Goal: Navigation & Orientation: Find specific page/section

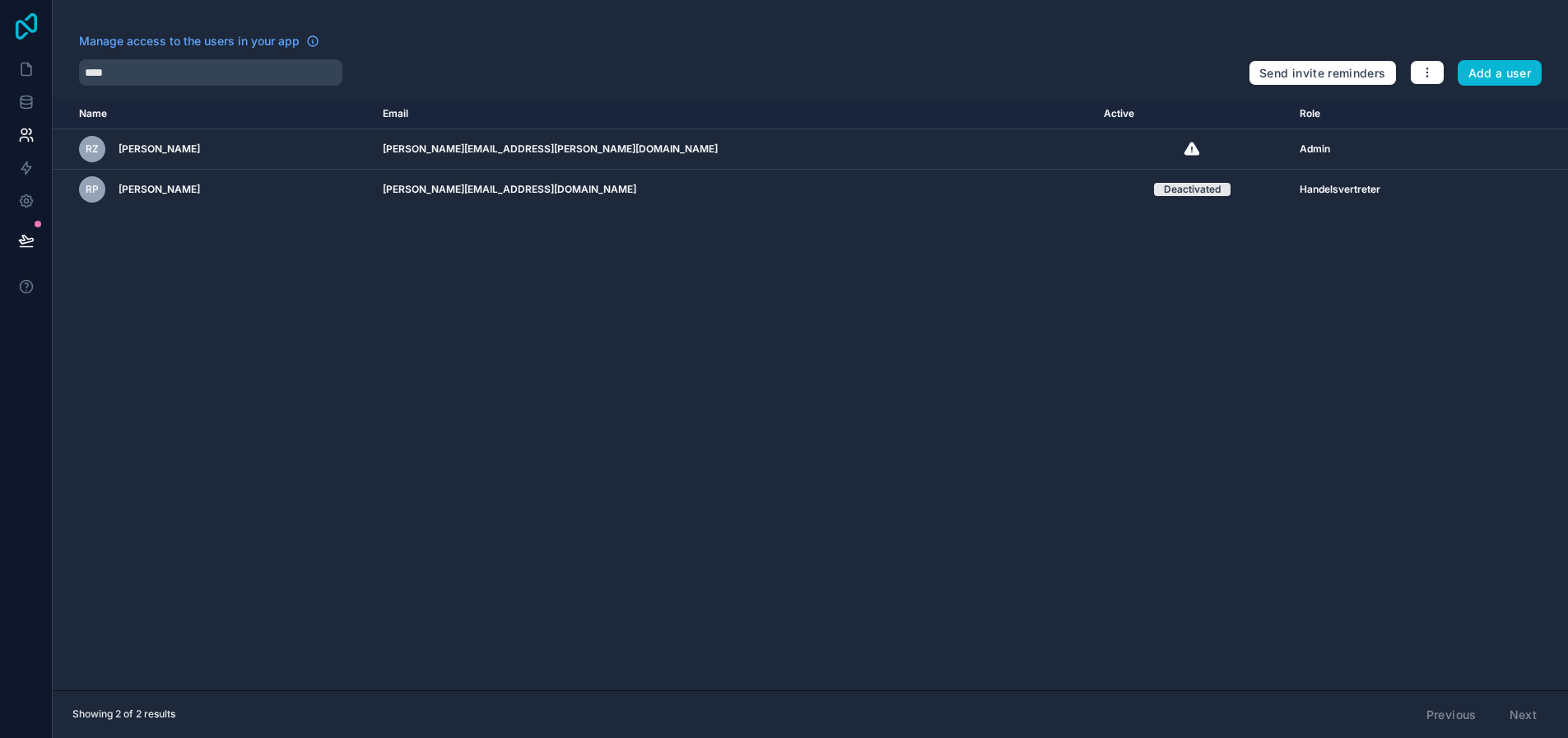
click at [33, 26] on icon at bounding box center [26, 26] width 33 height 26
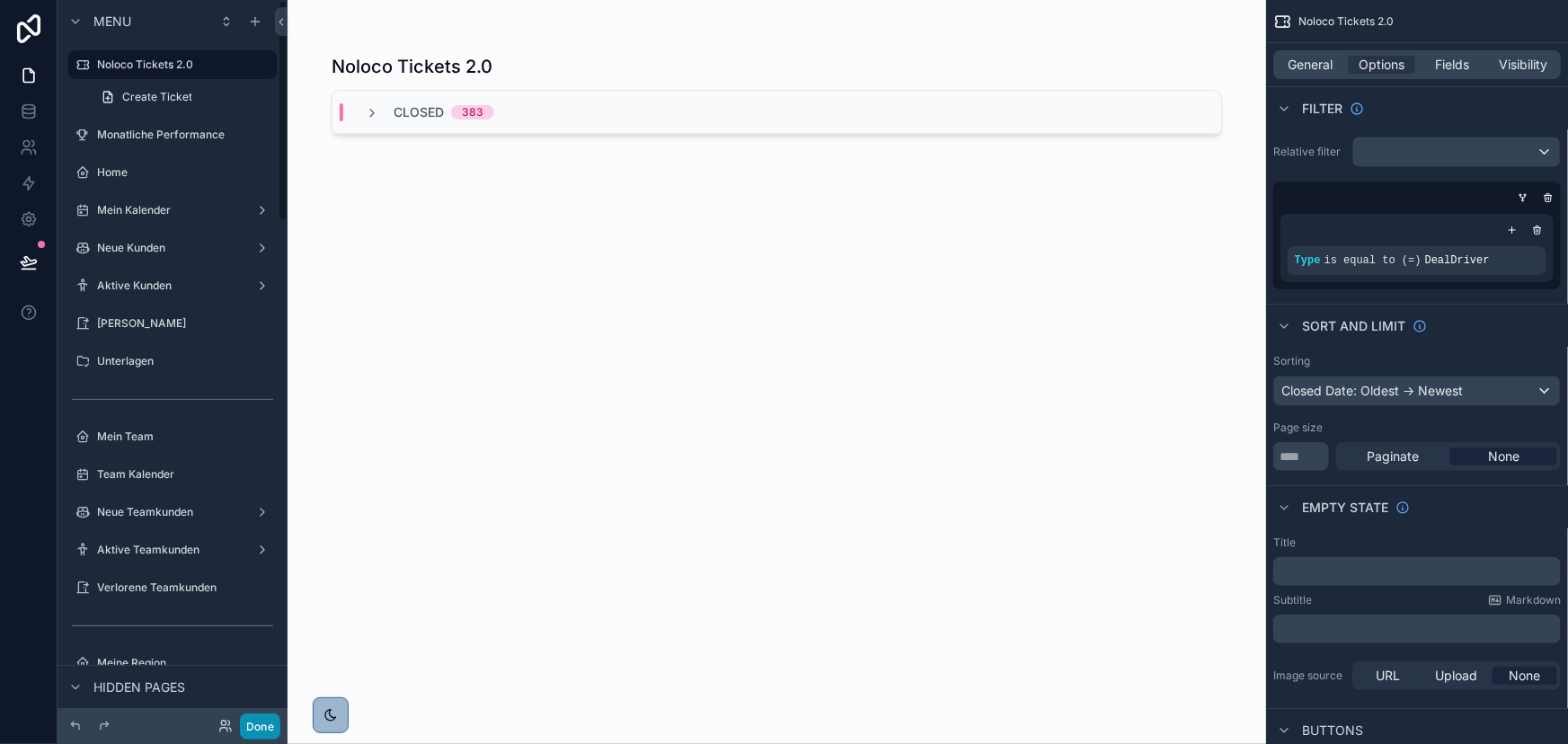
click at [261, 724] on button "Done" at bounding box center [260, 726] width 40 height 26
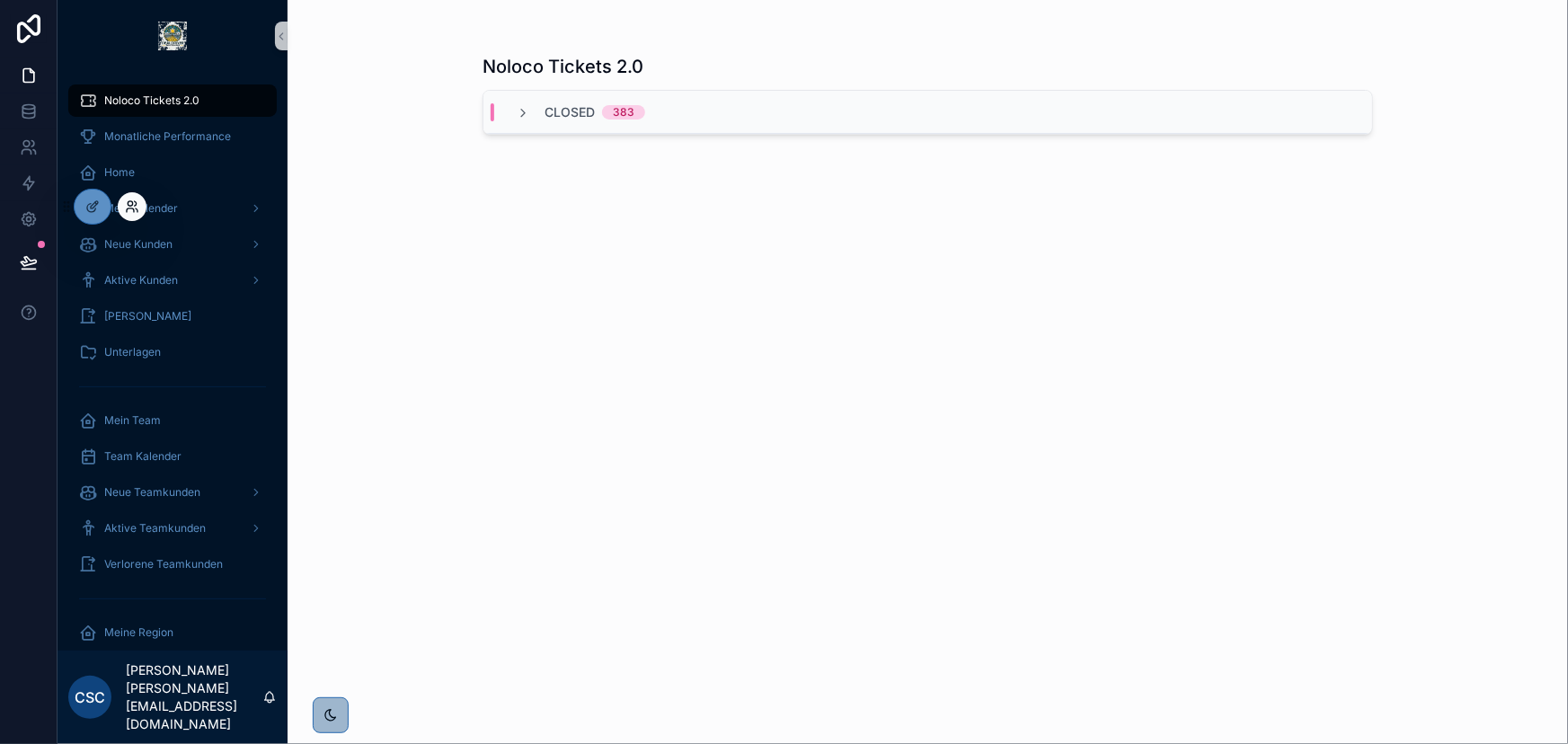
click at [135, 202] on icon at bounding box center [132, 206] width 15 height 15
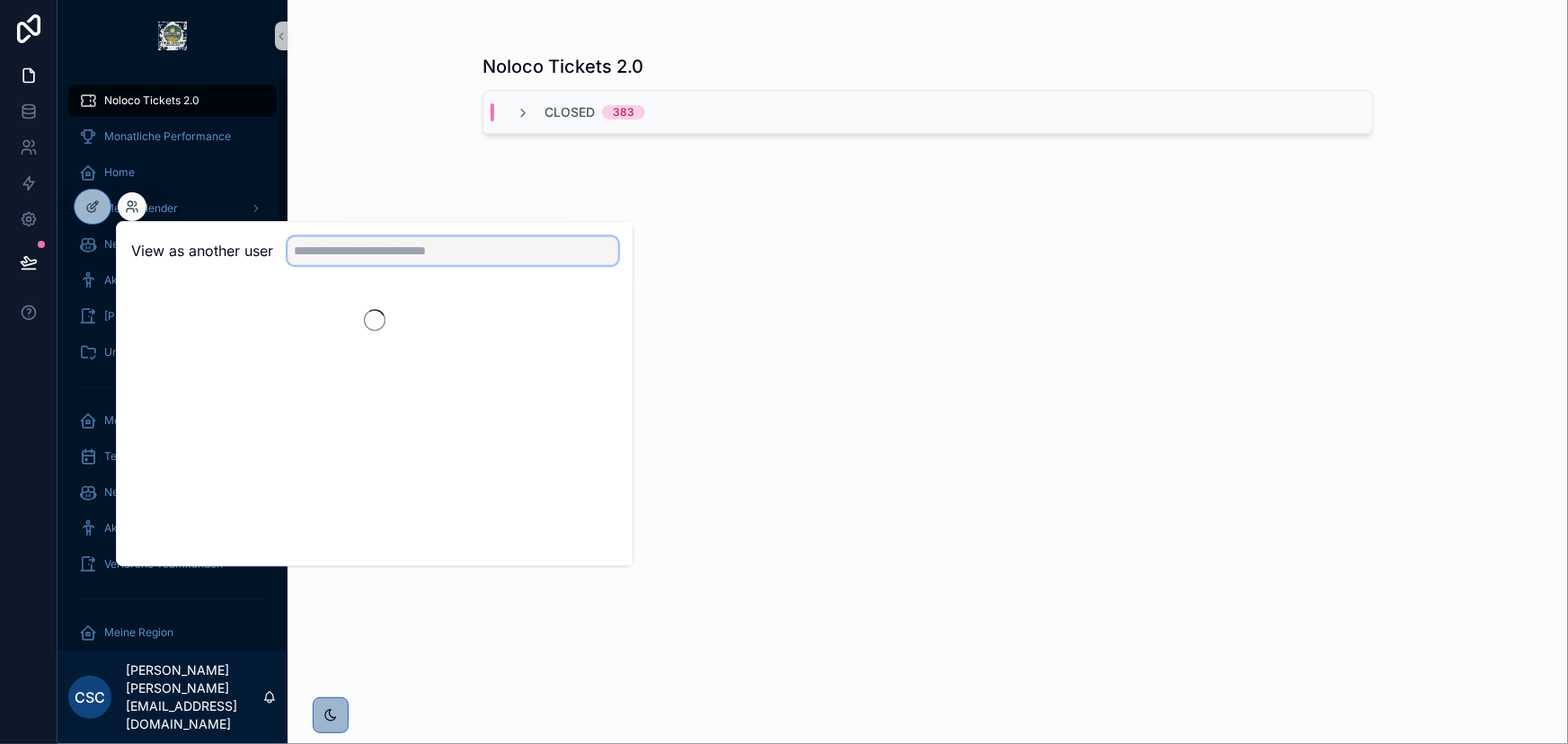
click at [364, 252] on input "text" at bounding box center [452, 250] width 331 height 29
type input "***"
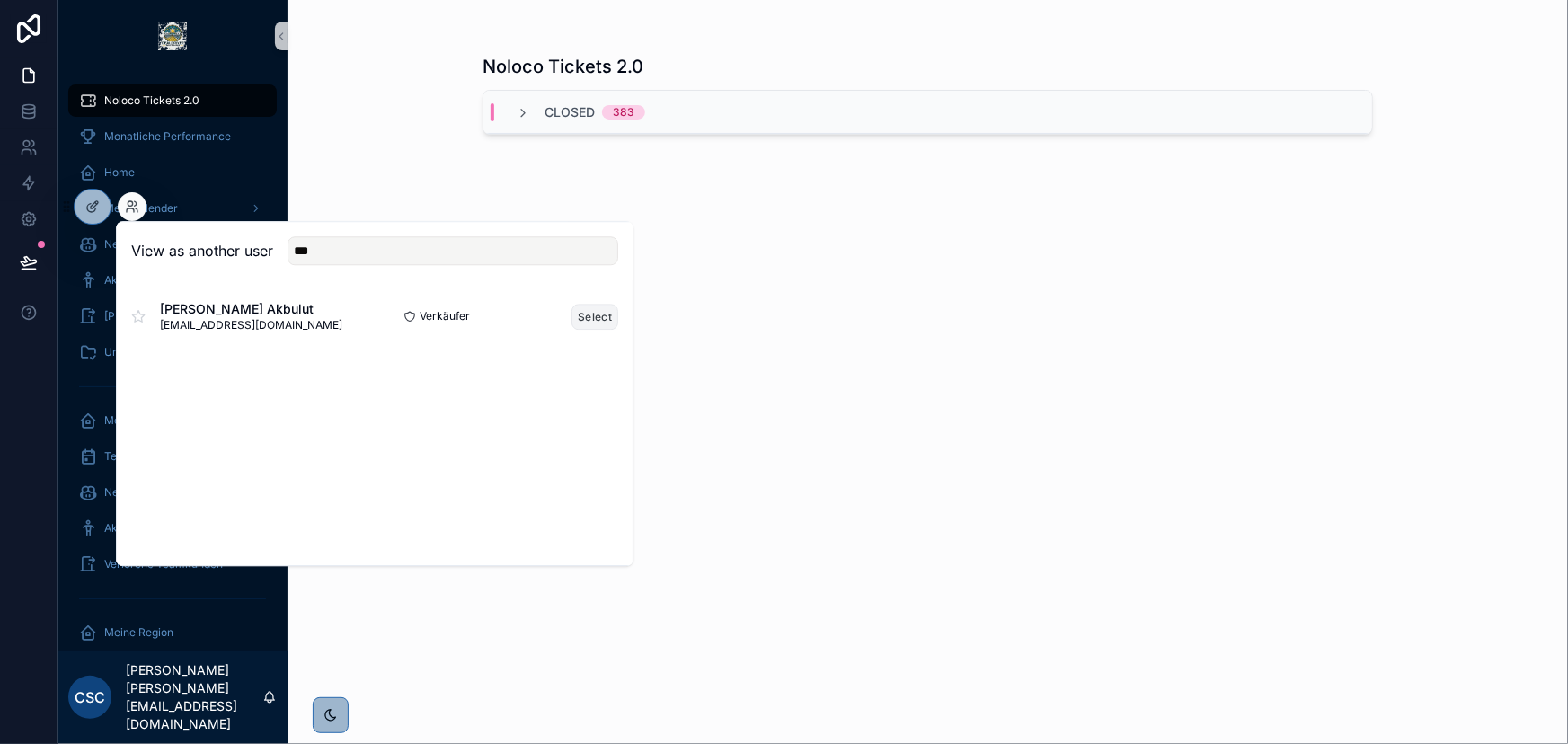
click at [589, 318] on button "Select" at bounding box center [594, 317] width 46 height 26
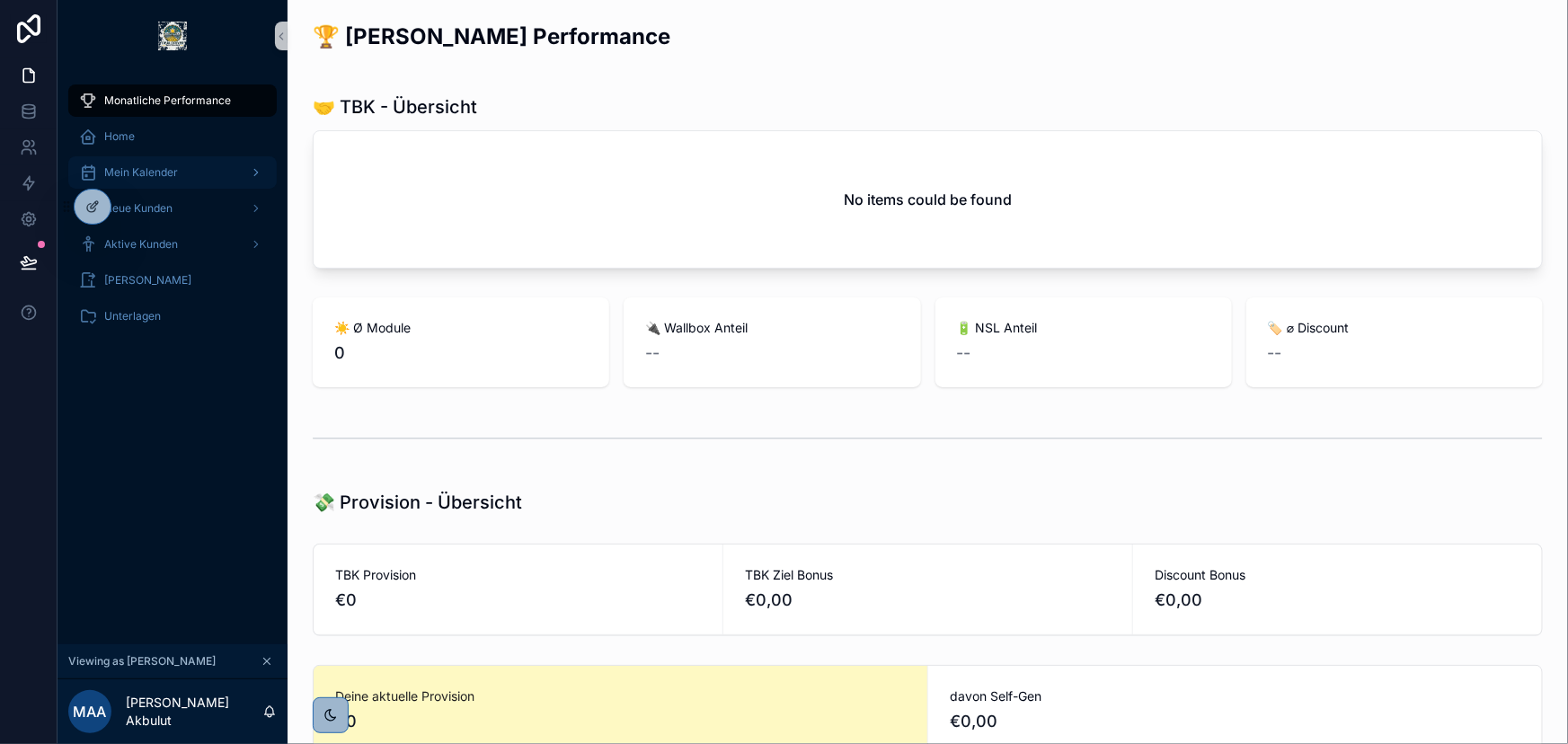
click at [195, 180] on div "Mein Kalender" at bounding box center [172, 172] width 187 height 29
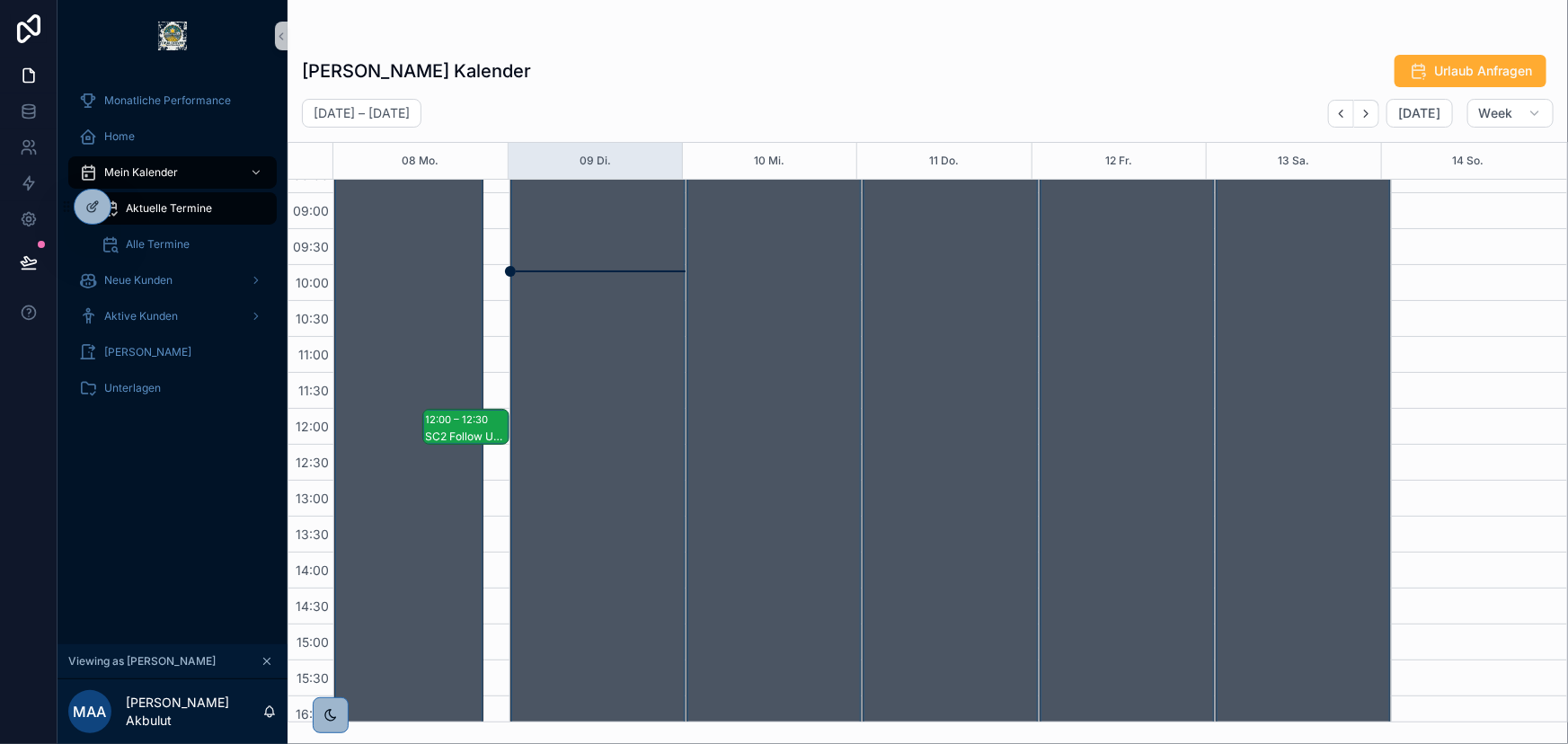
scroll to position [105, 0]
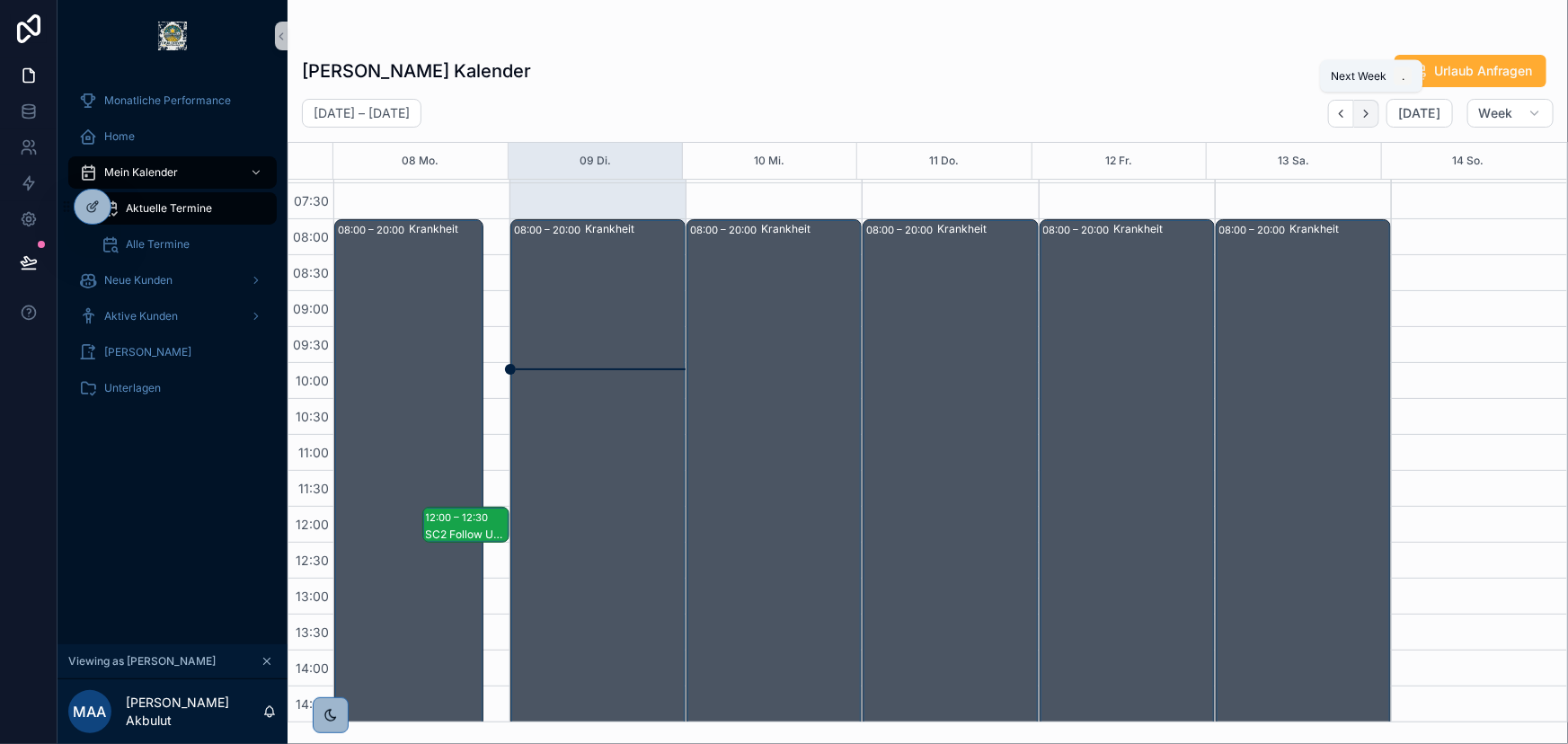
click at [1366, 116] on icon "Next" at bounding box center [1366, 113] width 14 height 14
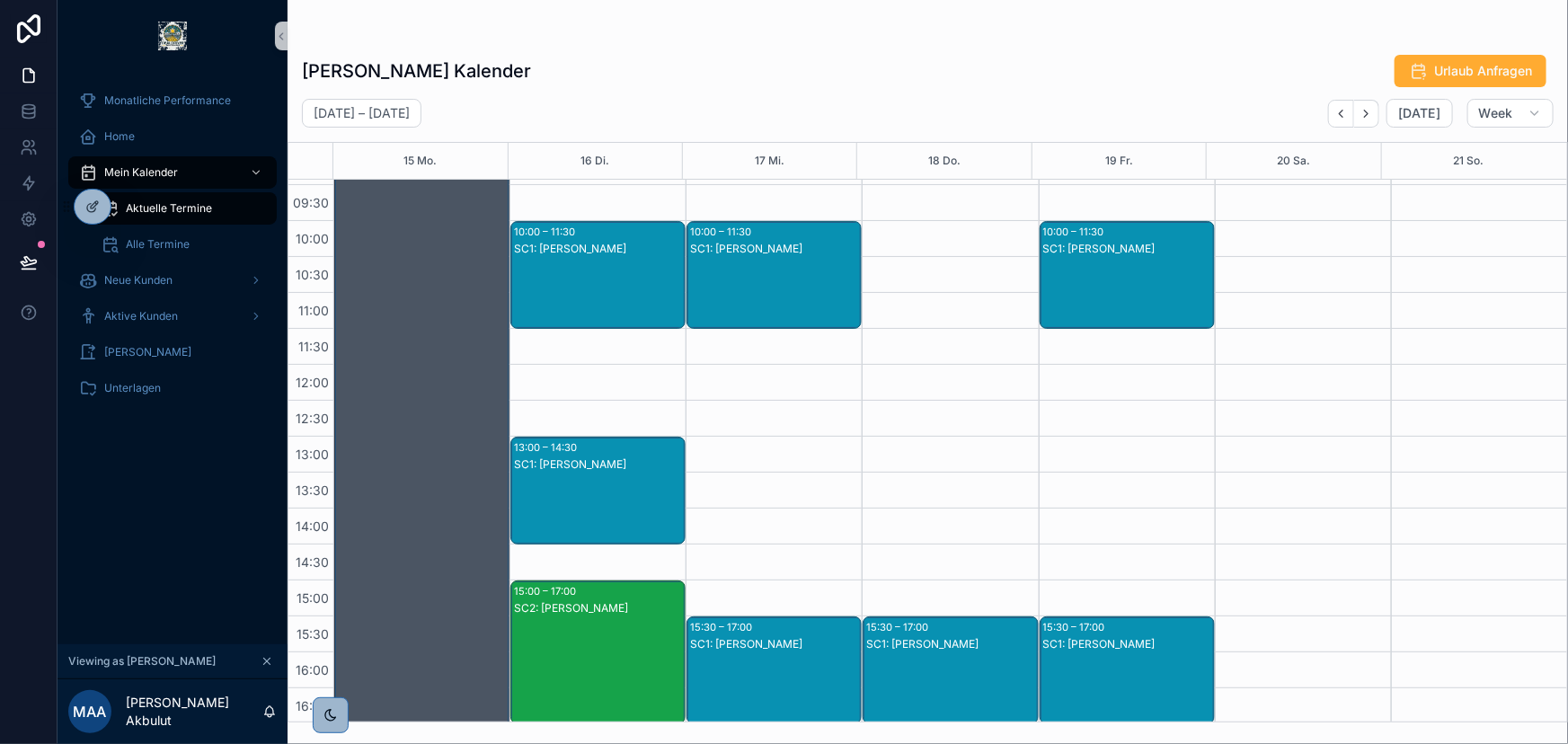
scroll to position [186, 0]
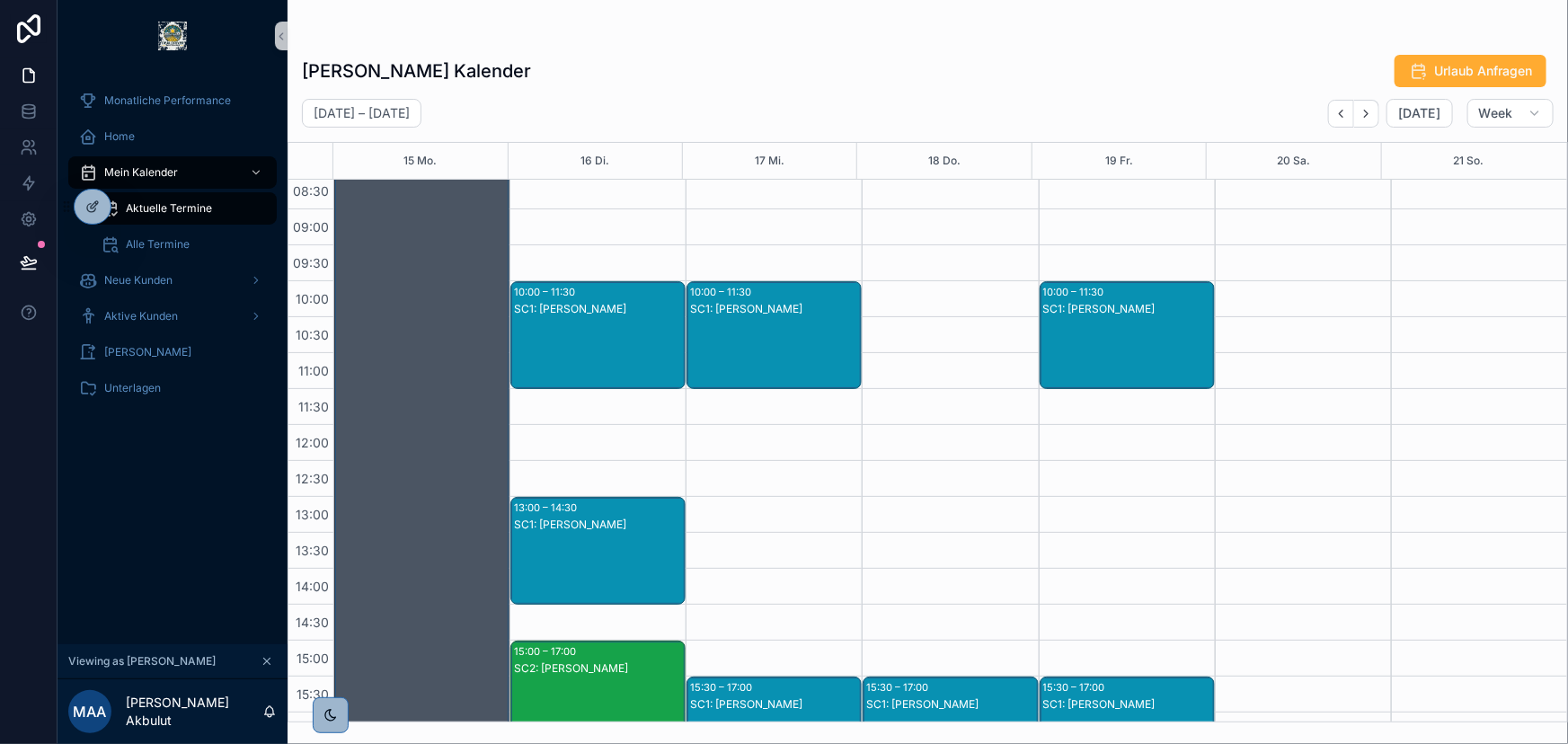
click at [1338, 133] on div "[DATE] – [DATE] [DATE] Week 15 Mo. 16 Di. 17 Mi. 18 Do. 19 Fr. 20 Sa. 21 So. 06…" at bounding box center [927, 410] width 1280 height 624
click at [1341, 121] on button "Back" at bounding box center [1341, 113] width 26 height 28
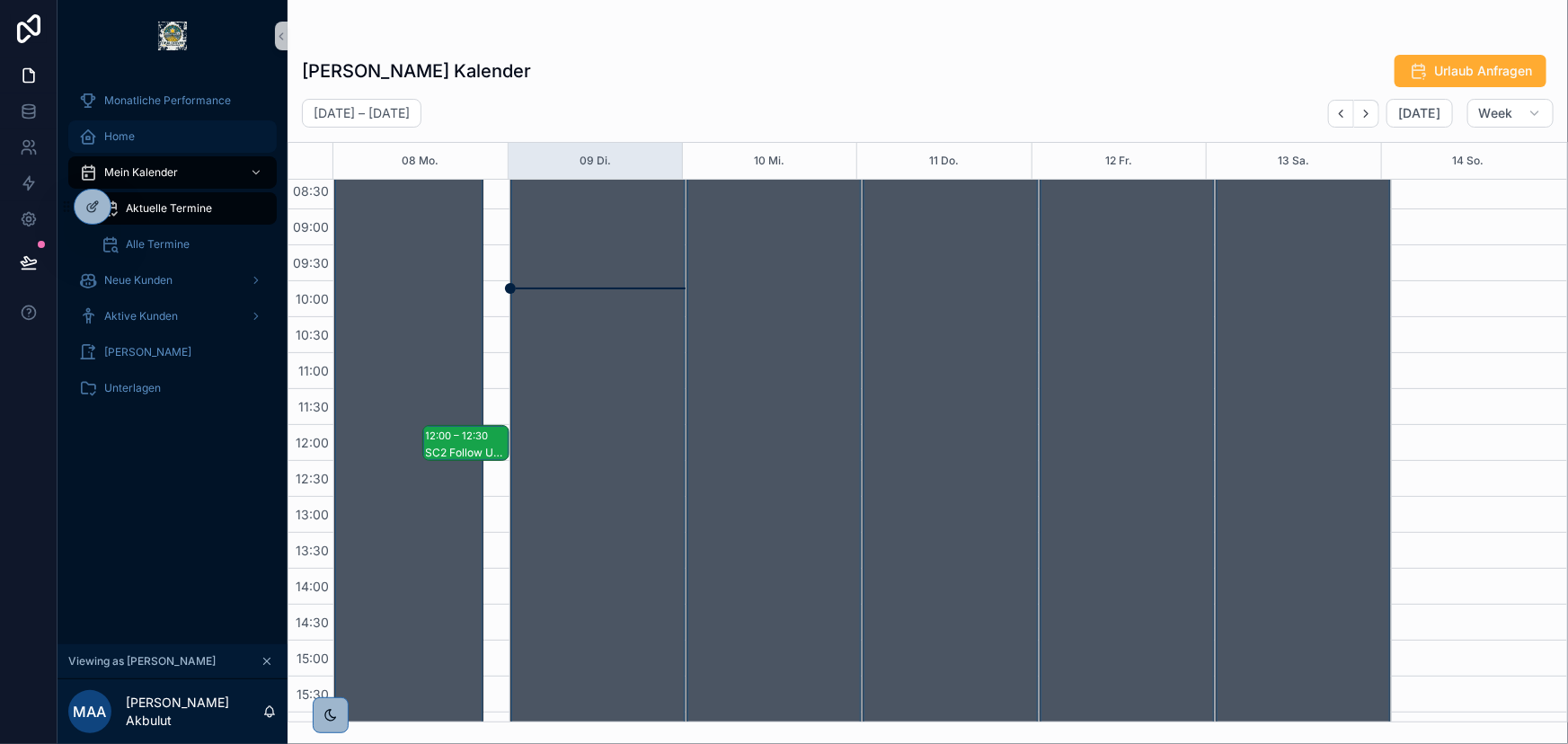
click at [145, 133] on div "Home" at bounding box center [172, 136] width 187 height 29
